Goal: Transaction & Acquisition: Purchase product/service

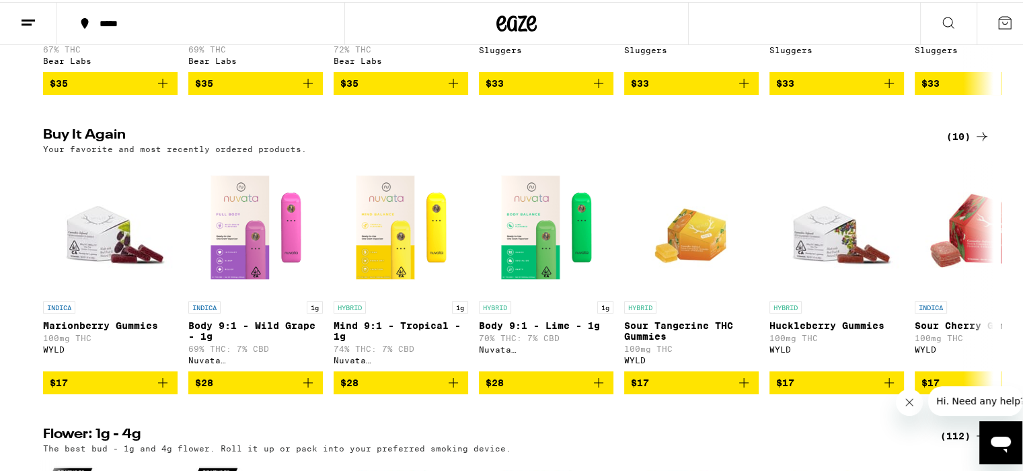
scroll to position [1413, 0]
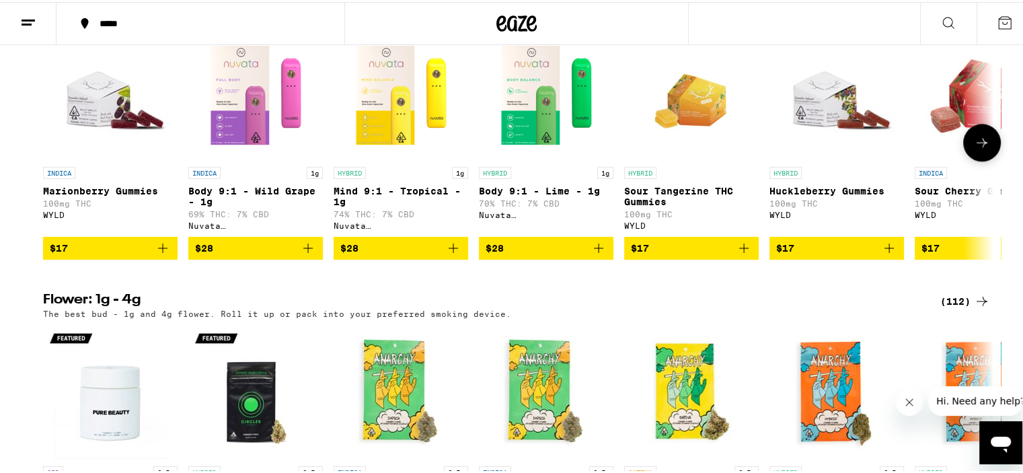
click at [89, 139] on img "Open page for Marionberry Gummies from WYLD" at bounding box center [110, 91] width 135 height 135
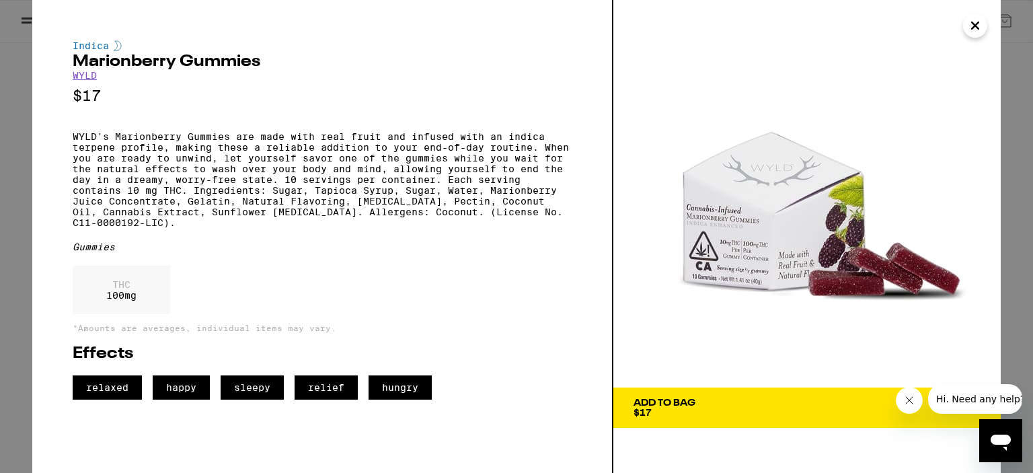
click at [979, 22] on icon "Close" at bounding box center [975, 25] width 7 height 7
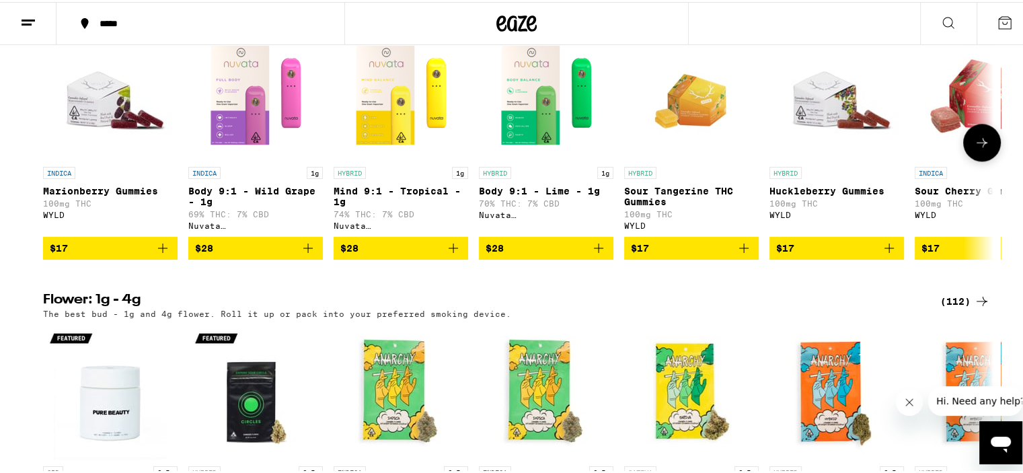
click at [159, 254] on icon "Add to bag" at bounding box center [163, 246] width 16 height 16
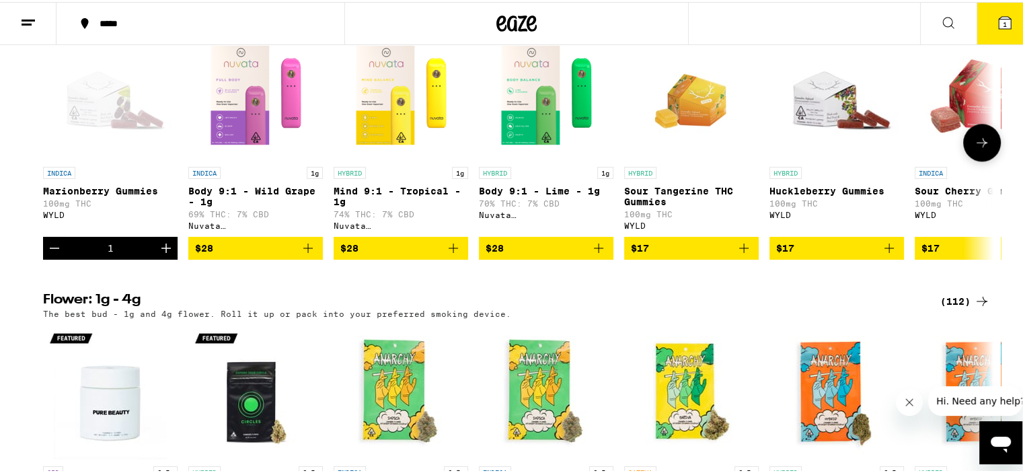
scroll to position [1456, 0]
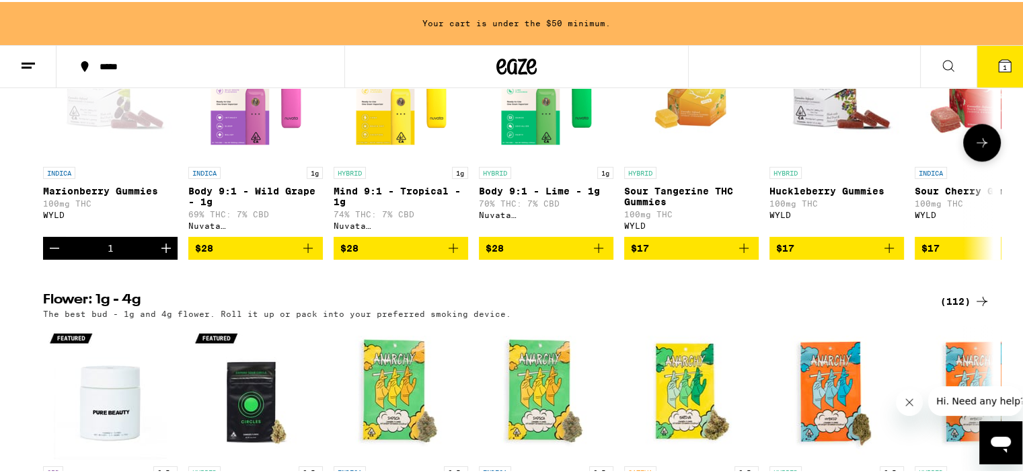
click at [301, 254] on icon "Add to bag" at bounding box center [308, 246] width 16 height 16
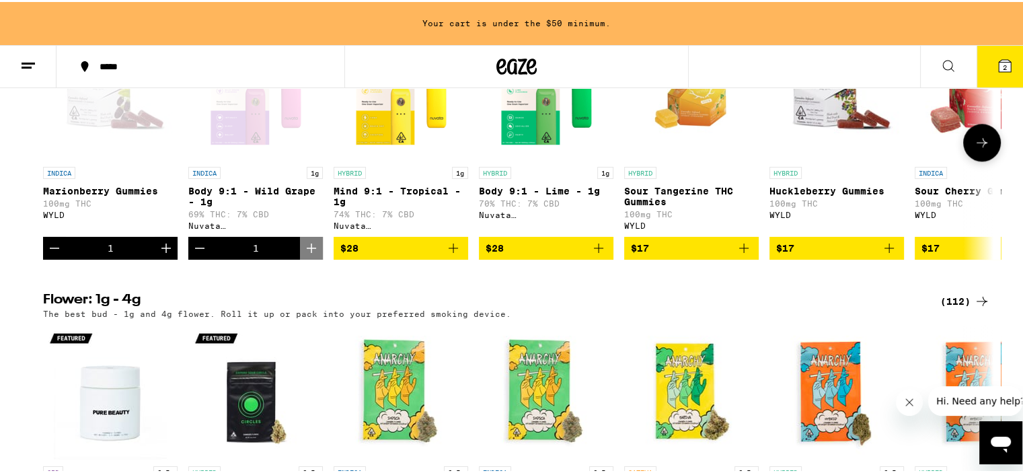
click at [591, 254] on icon "Add to bag" at bounding box center [599, 246] width 16 height 16
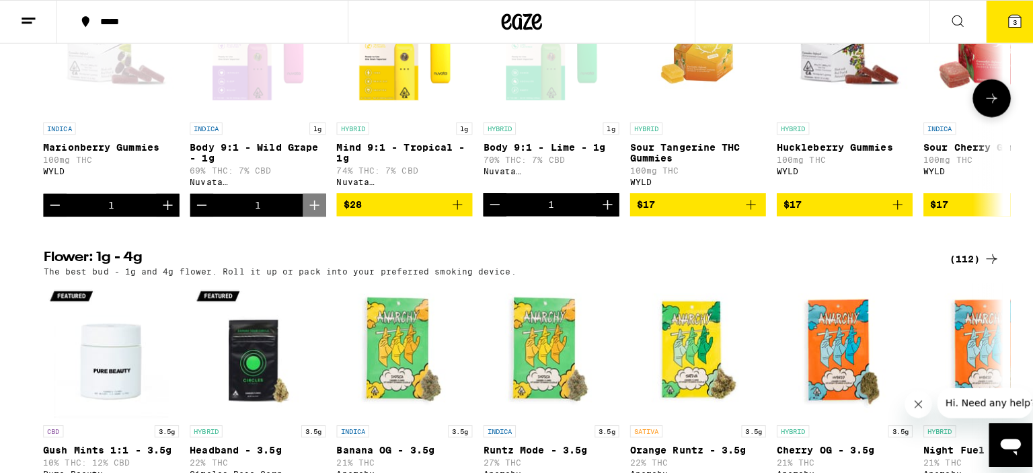
scroll to position [1413, 0]
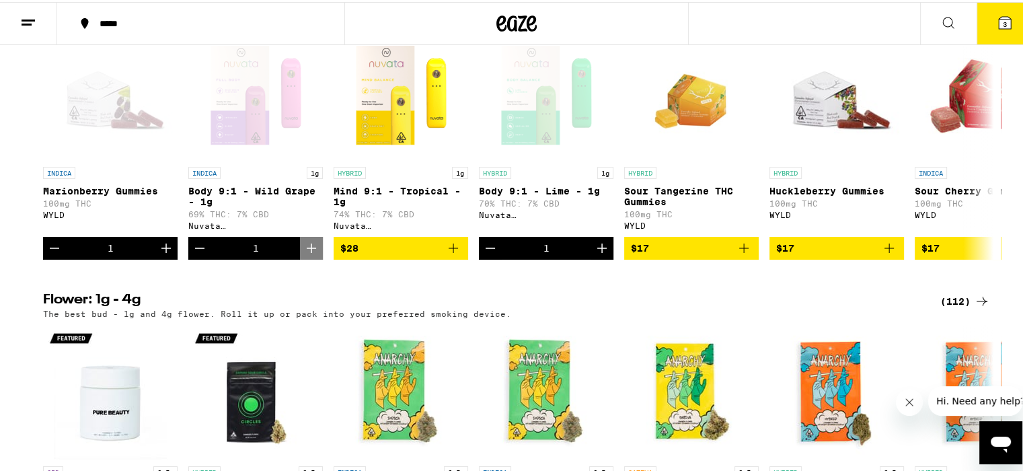
click at [999, 13] on icon at bounding box center [1005, 21] width 16 height 16
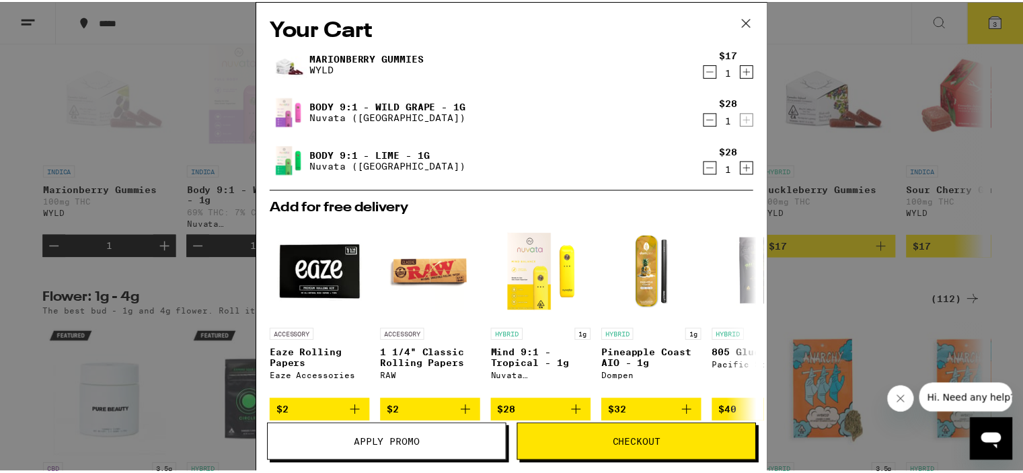
scroll to position [194, 0]
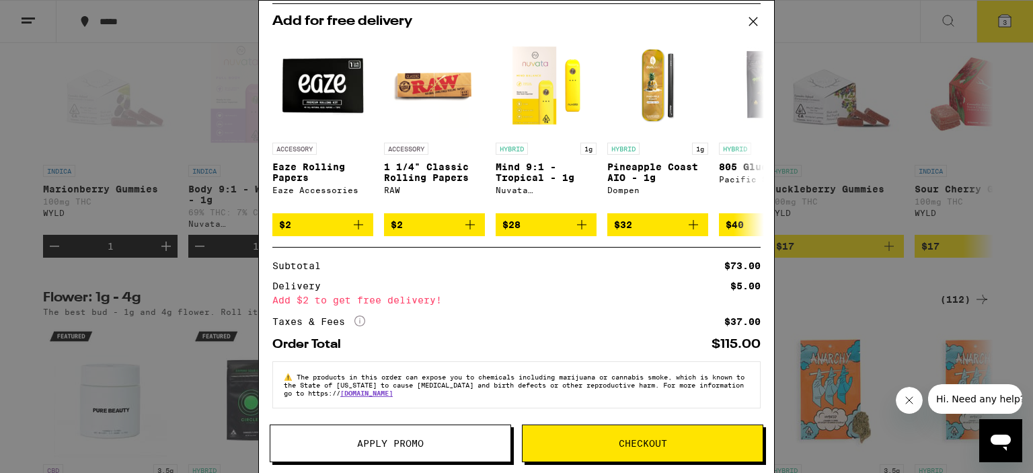
click at [754, 20] on icon at bounding box center [753, 21] width 20 height 20
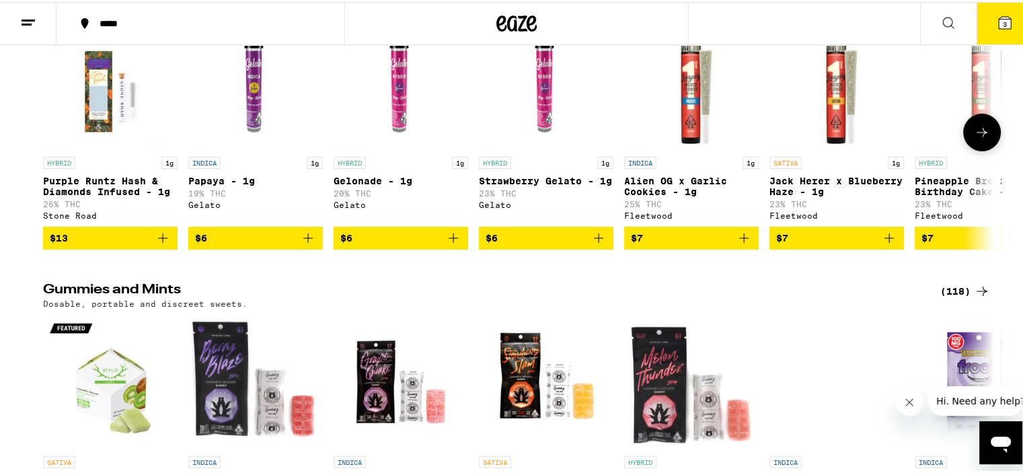
scroll to position [4306, 0]
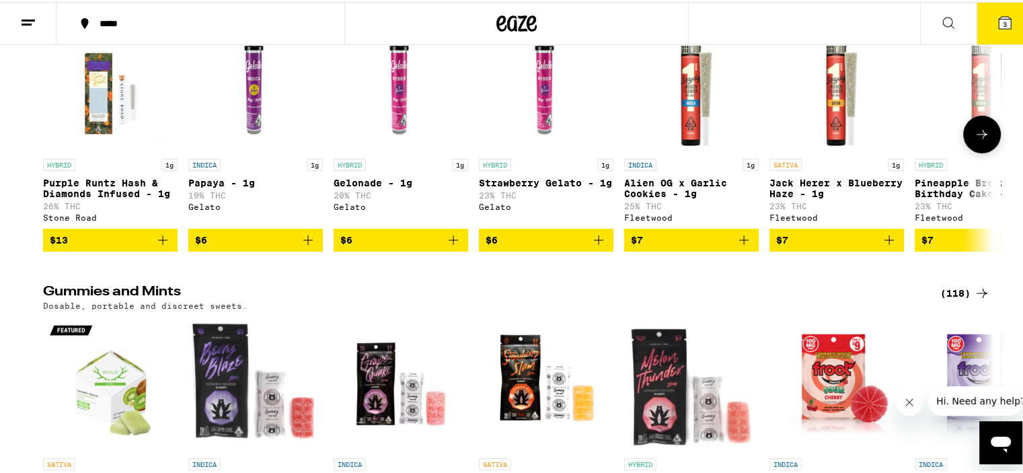
click at [982, 141] on icon at bounding box center [982, 132] width 16 height 16
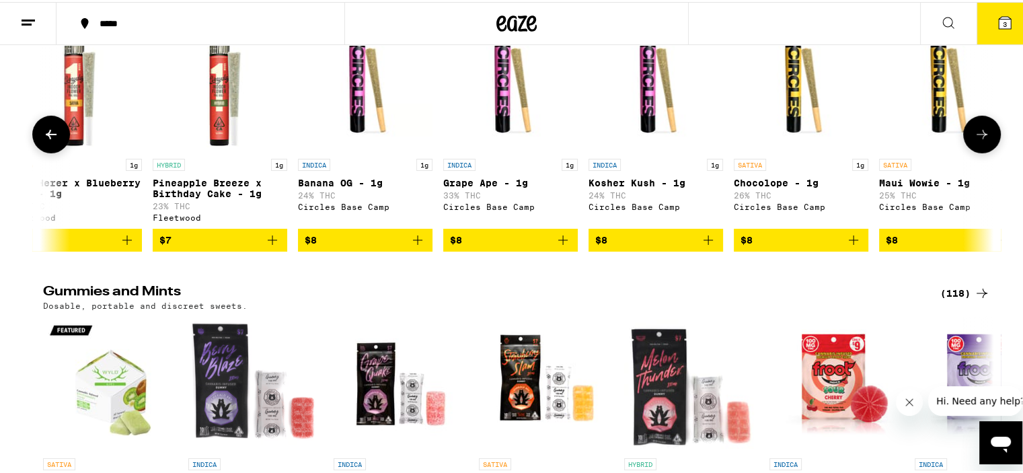
scroll to position [0, 801]
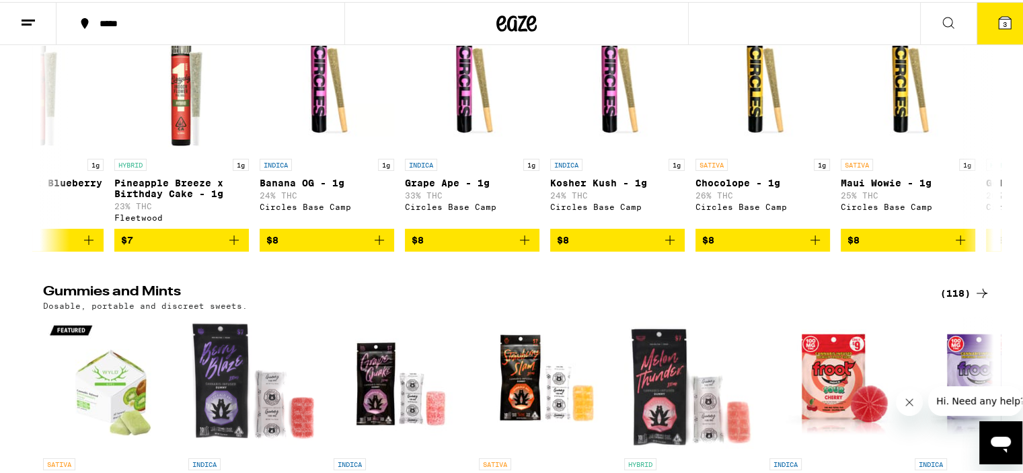
click at [999, 18] on icon at bounding box center [1005, 21] width 12 height 12
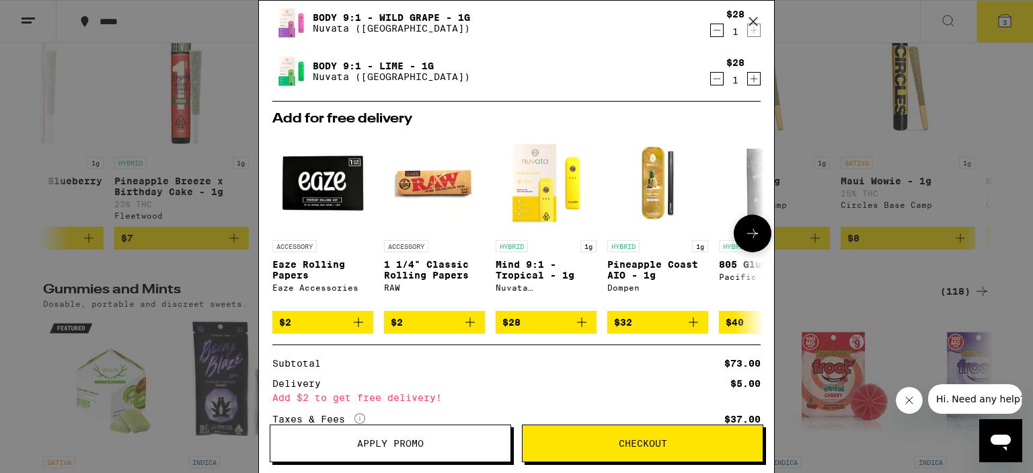
scroll to position [194, 0]
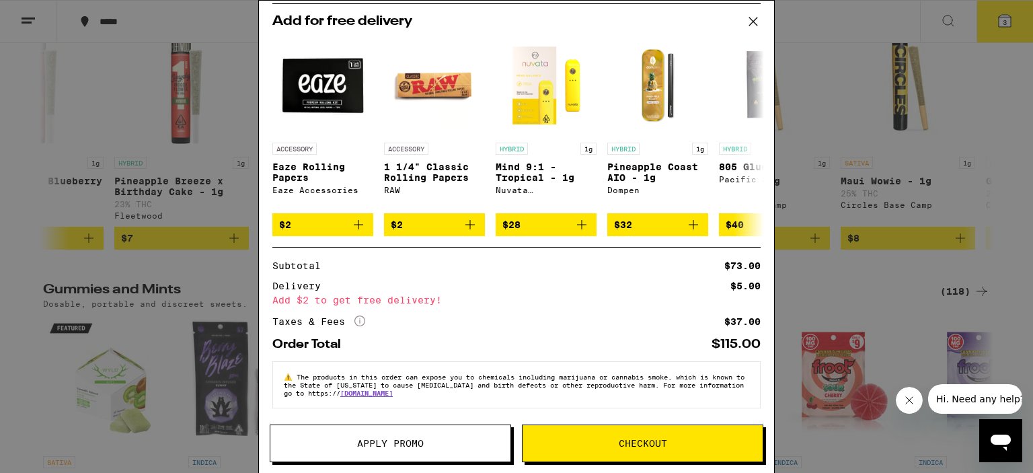
click at [627, 444] on span "Checkout" at bounding box center [643, 443] width 48 height 9
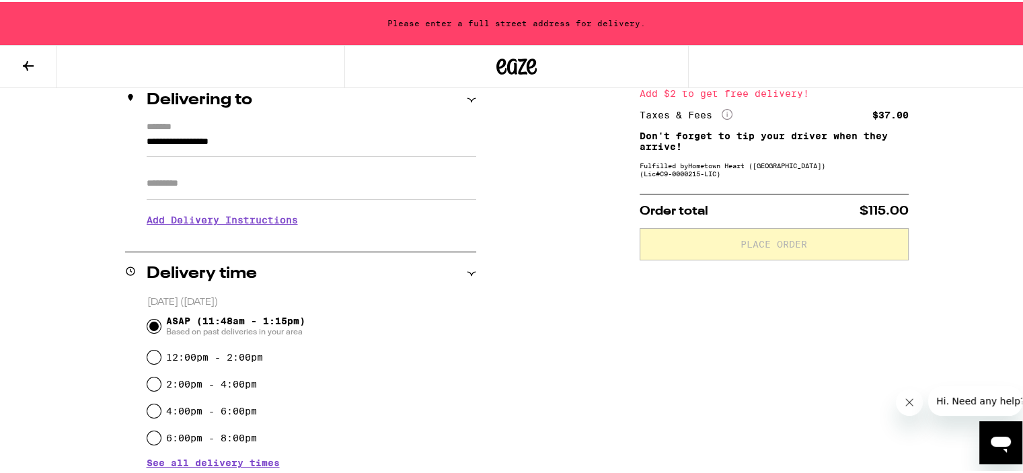
scroll to position [135, 0]
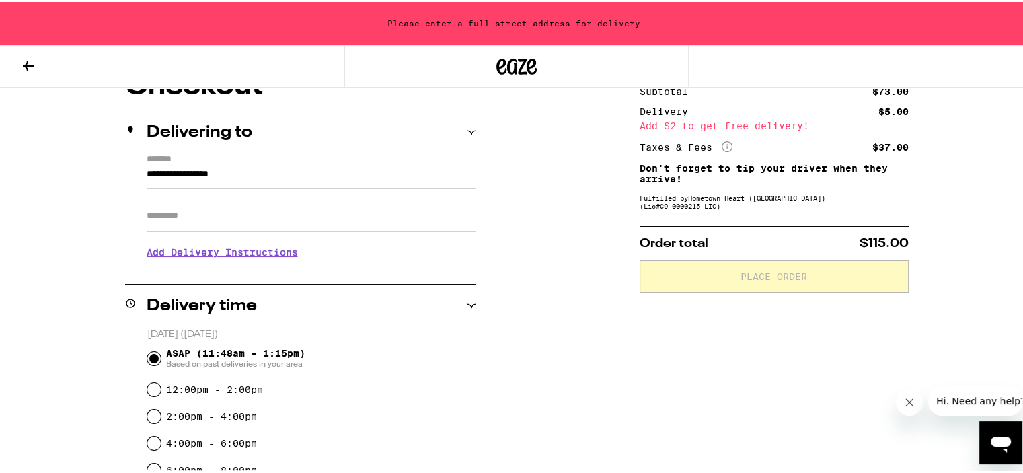
click at [182, 217] on input "Apt/Suite" at bounding box center [312, 214] width 330 height 32
click at [216, 165] on input "**********" at bounding box center [312, 175] width 330 height 23
click at [72, 196] on div "**********" at bounding box center [516, 464] width 969 height 786
click at [137, 176] on div "**********" at bounding box center [300, 210] width 351 height 116
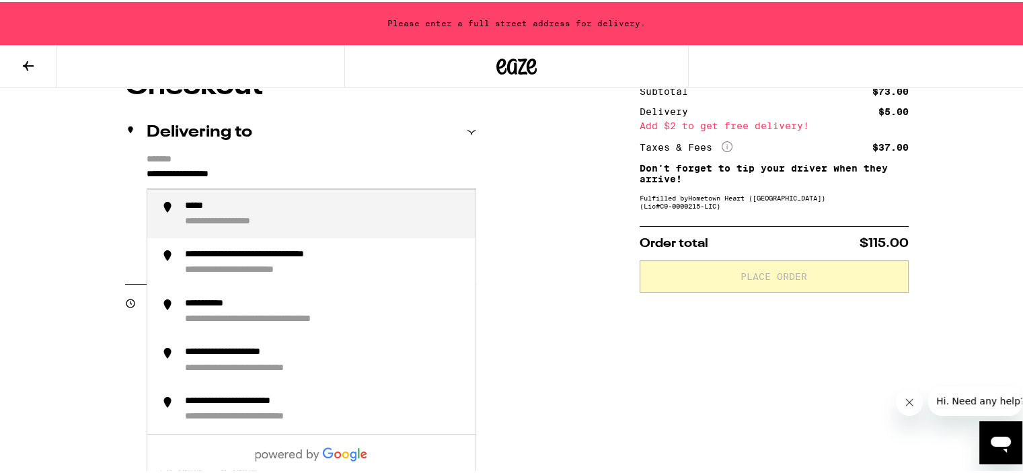
click at [147, 174] on input "**********" at bounding box center [312, 175] width 330 height 23
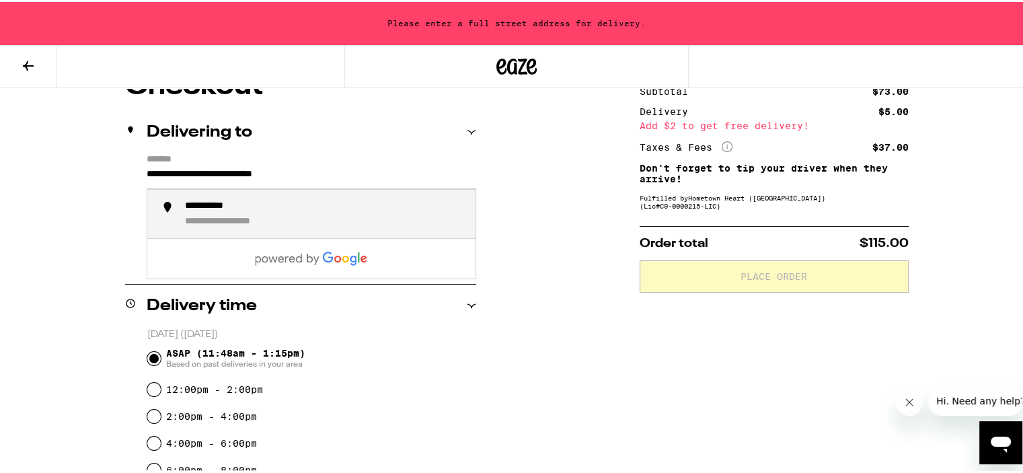
click at [264, 207] on div "**********" at bounding box center [325, 212] width 280 height 28
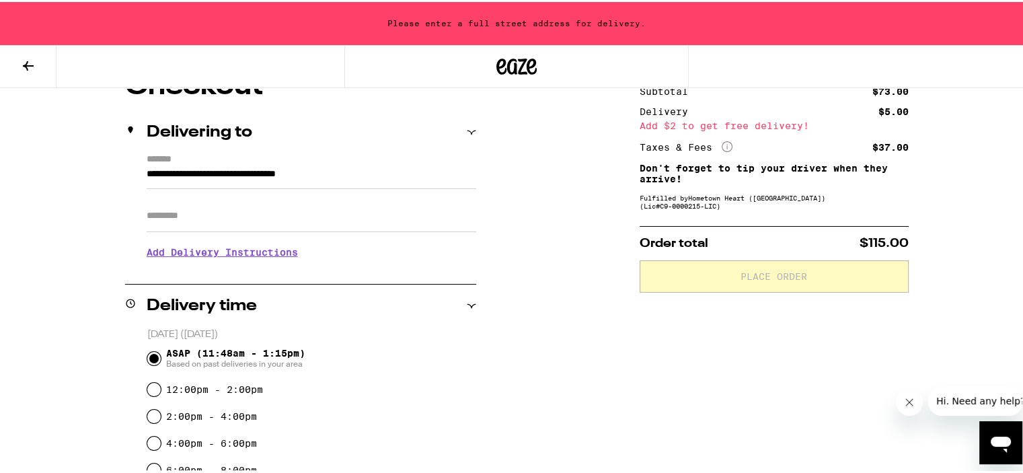
type input "**********"
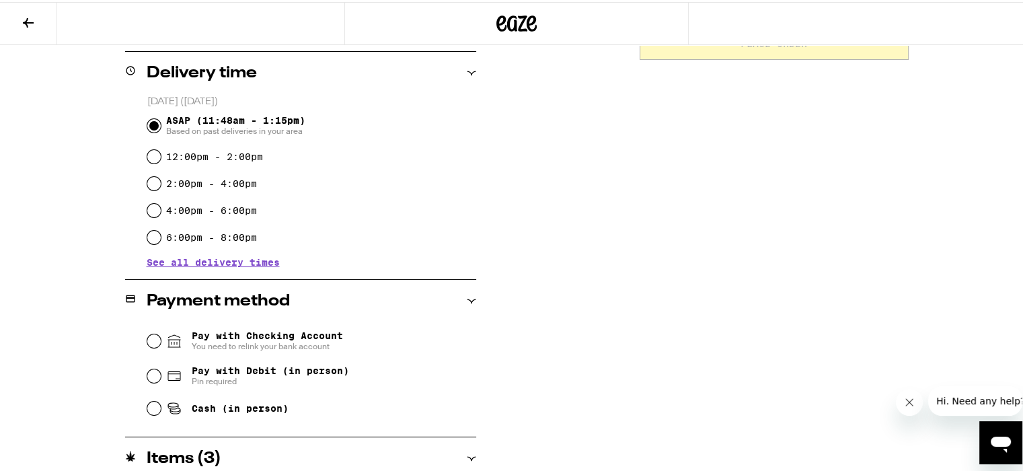
scroll to position [361, 0]
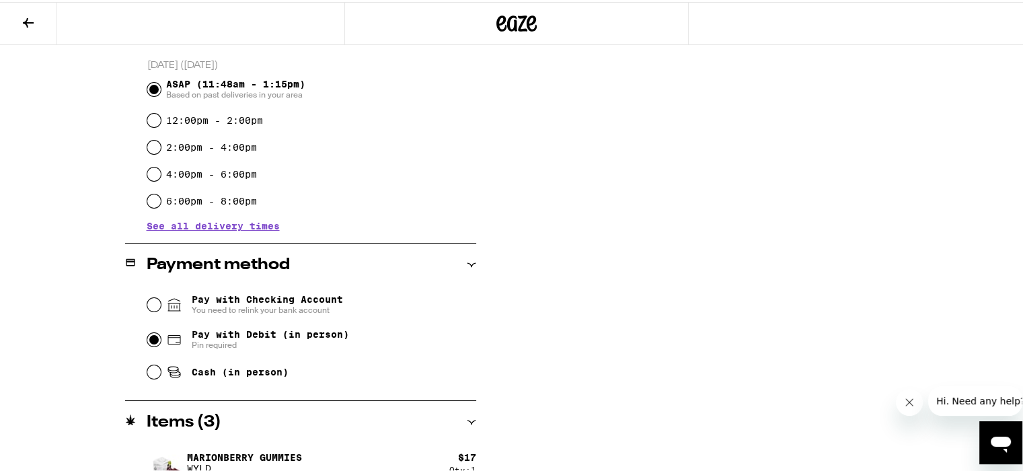
click at [147, 339] on input "Pay with Debit (in person) Pin required" at bounding box center [153, 337] width 13 height 13
radio input "true"
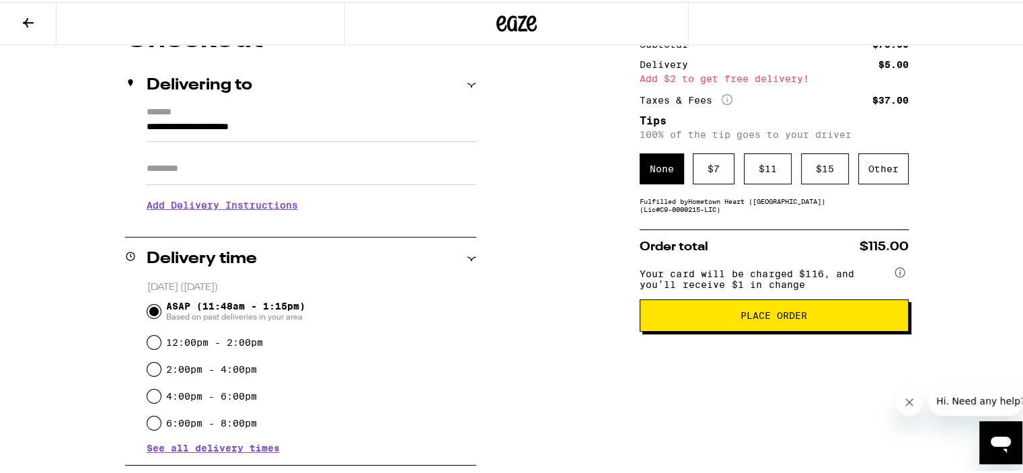
scroll to position [71, 0]
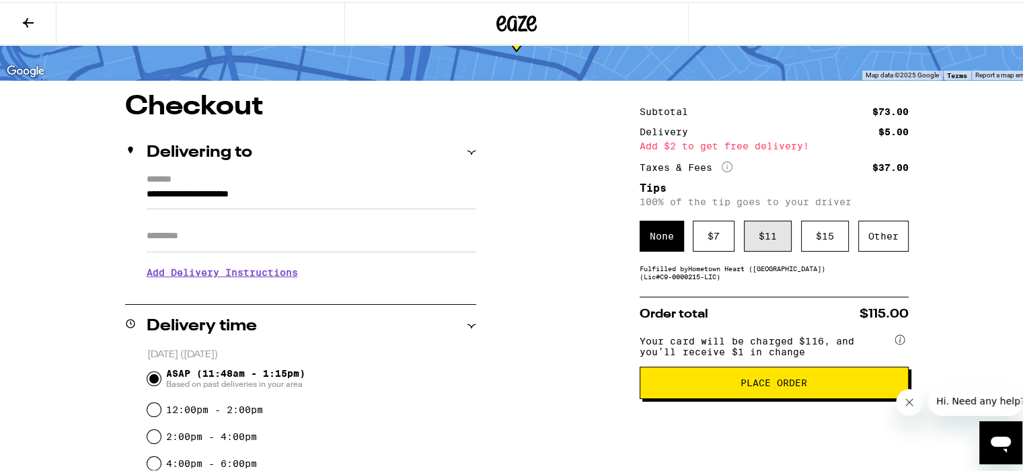
click at [762, 237] on div "$ 11" at bounding box center [768, 234] width 48 height 31
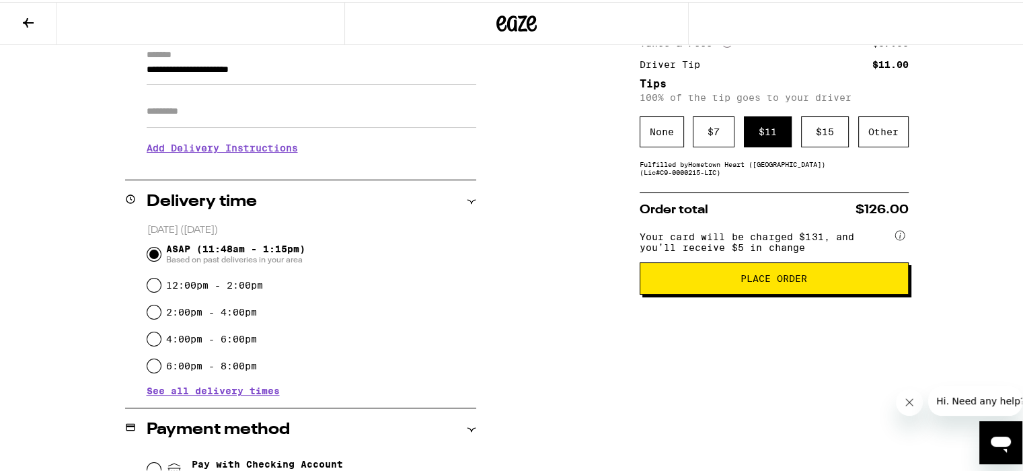
scroll to position [206, 0]
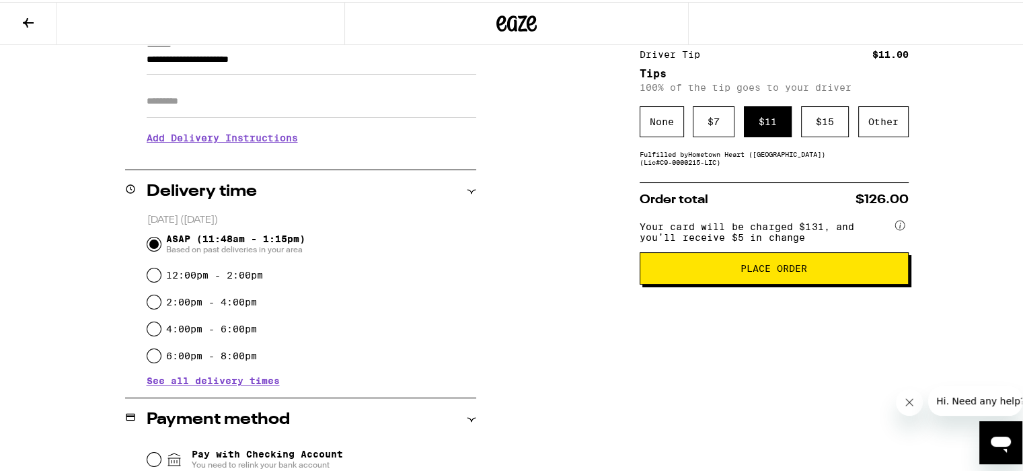
click at [796, 267] on span "Place Order" at bounding box center [774, 266] width 67 height 9
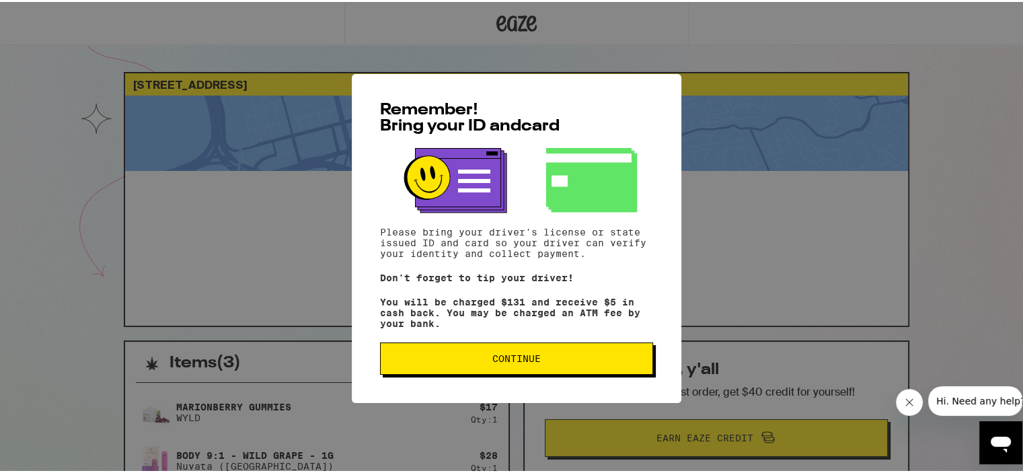
click at [519, 359] on span "Continue" at bounding box center [516, 356] width 48 height 9
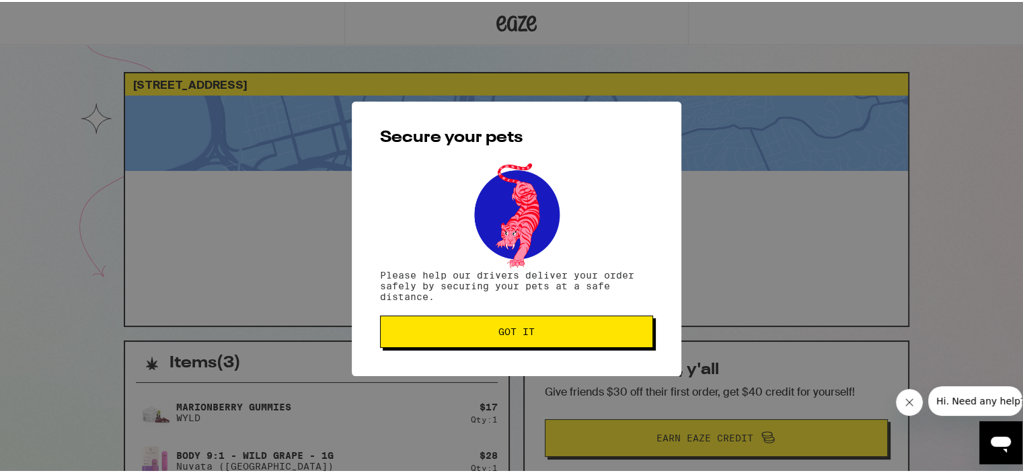
click at [519, 328] on span "Got it" at bounding box center [517, 329] width 36 height 9
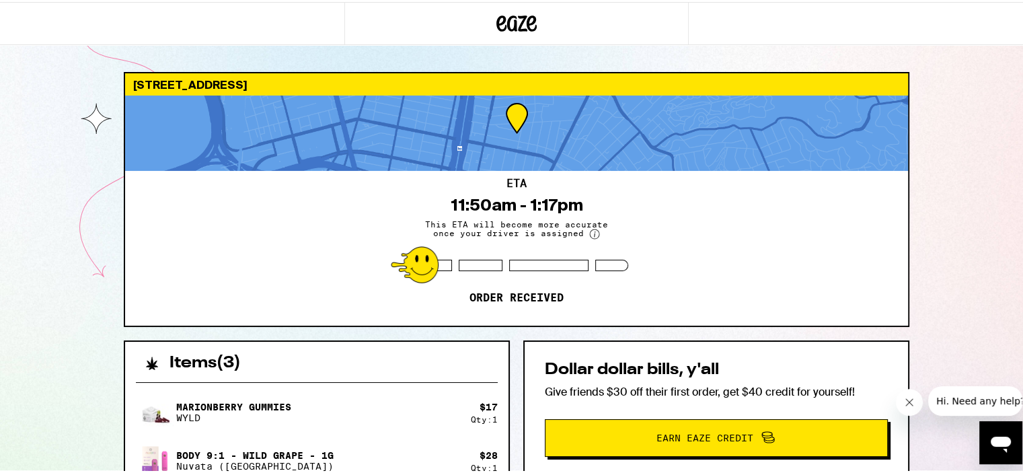
click at [53, 258] on div "[STREET_ADDRESS] ETA 11:50am - 1:17pm This ETA will become more accurate once y…" at bounding box center [516, 395] width 1033 height 791
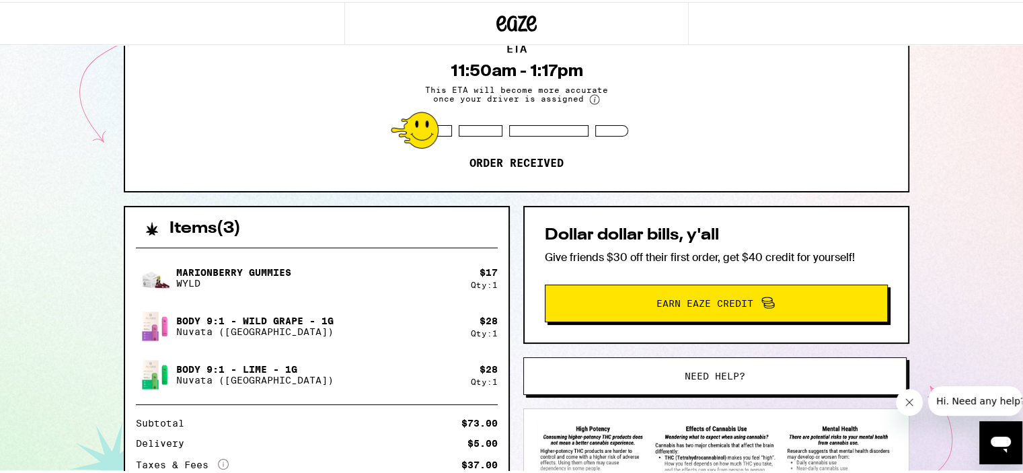
scroll to position [67, 0]
